Goal: Task Accomplishment & Management: Manage account settings

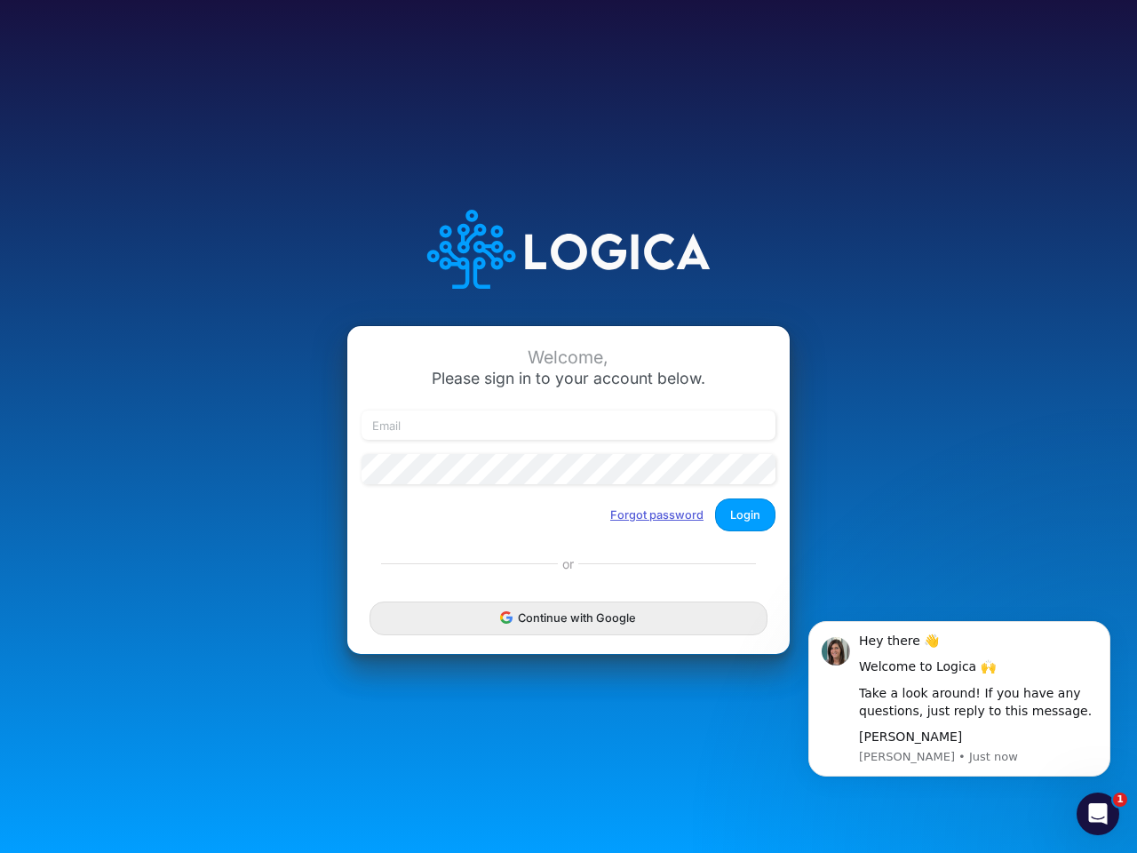
click at [657, 514] on button "Forgot password" at bounding box center [657, 514] width 116 height 29
